Goal: Navigation & Orientation: Find specific page/section

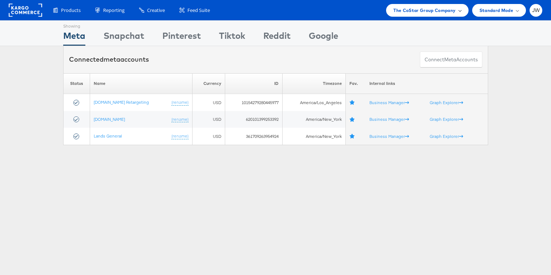
click at [418, 13] on span "The CoStar Group Company" at bounding box center [424, 11] width 62 height 8
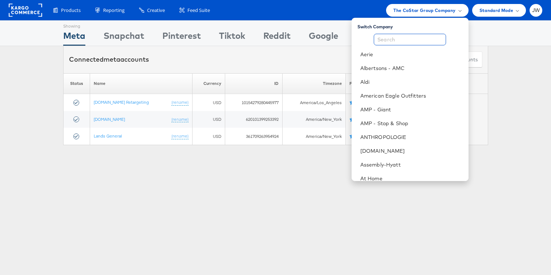
click at [406, 43] on input "text" at bounding box center [410, 40] width 72 height 12
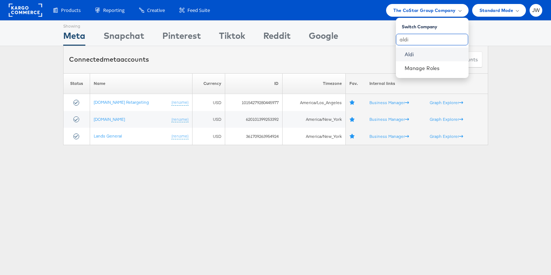
type input "aldi"
click at [423, 53] on link "Aldi" at bounding box center [433, 54] width 58 height 7
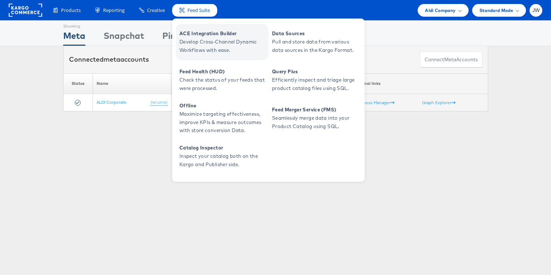
click at [199, 32] on span "ACE Integration Builder" at bounding box center [222, 33] width 87 height 8
